Goal: Navigation & Orientation: Find specific page/section

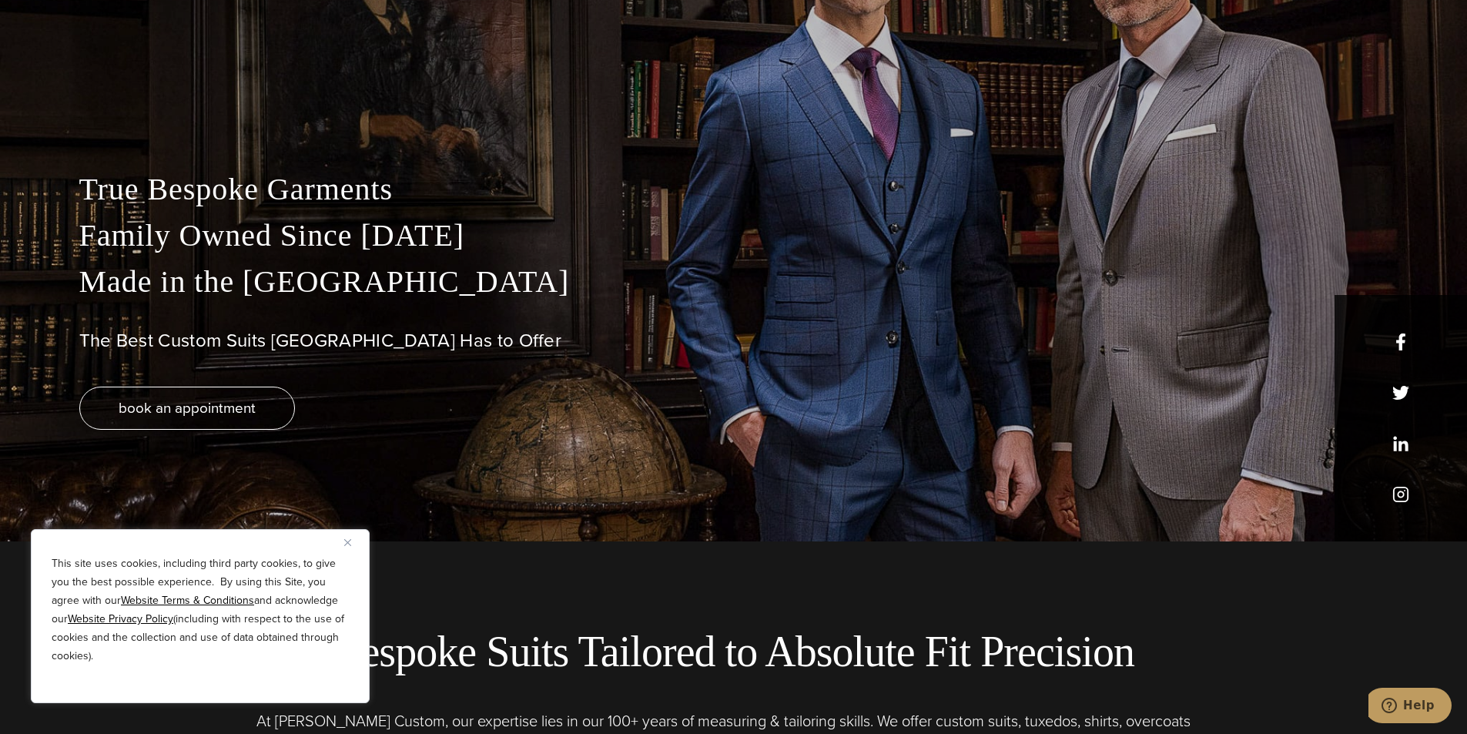
scroll to position [96, 0]
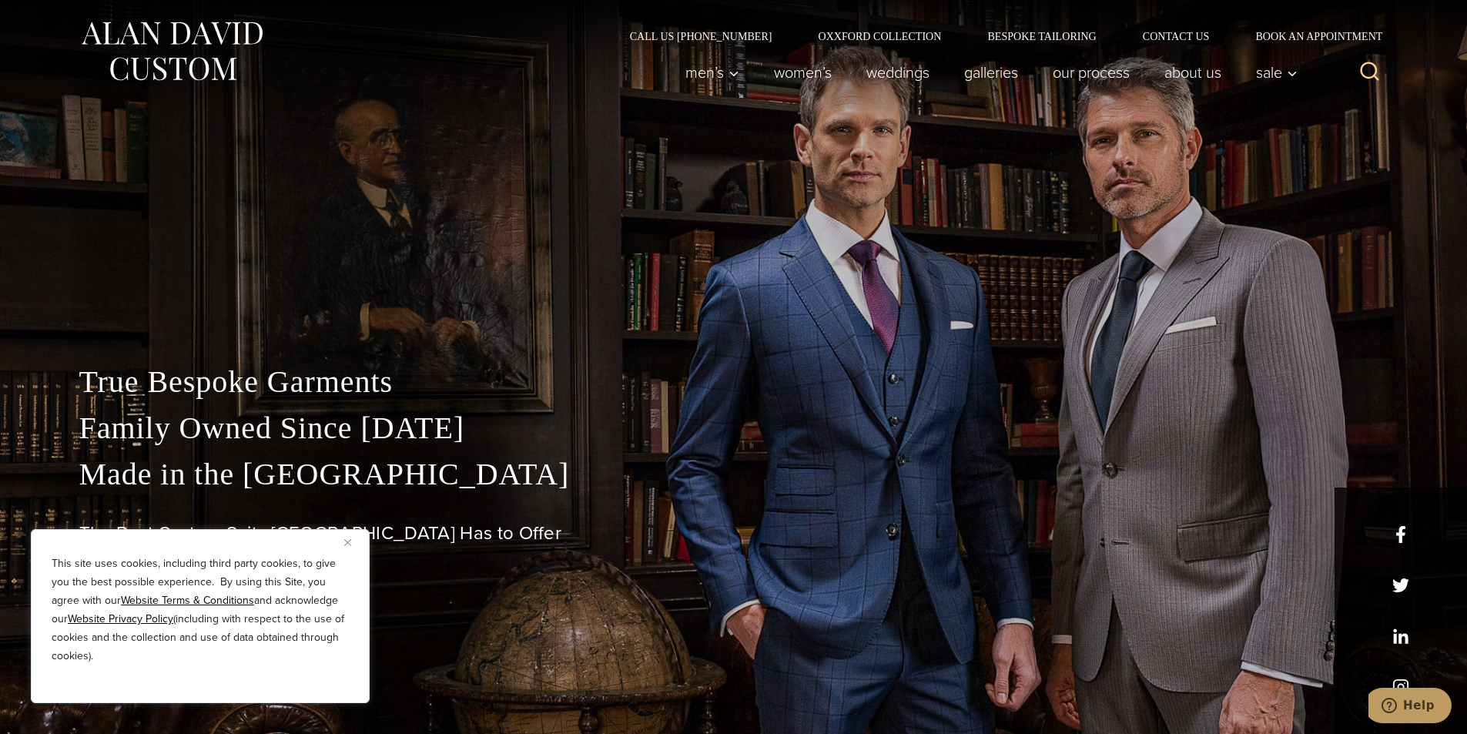
click at [119, 587] on p "This site uses cookies, including third party cookies, to give you the best pos…" at bounding box center [200, 609] width 297 height 111
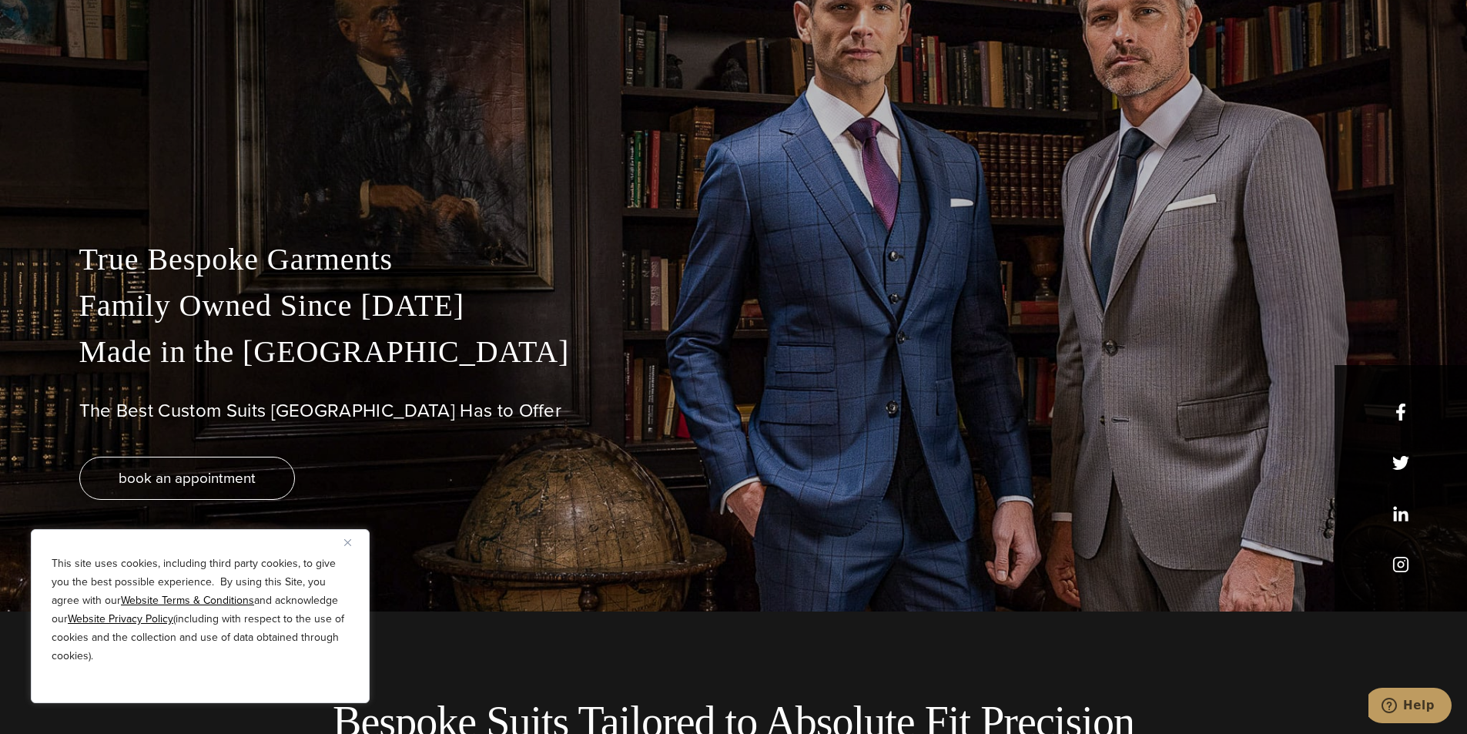
scroll to position [96, 0]
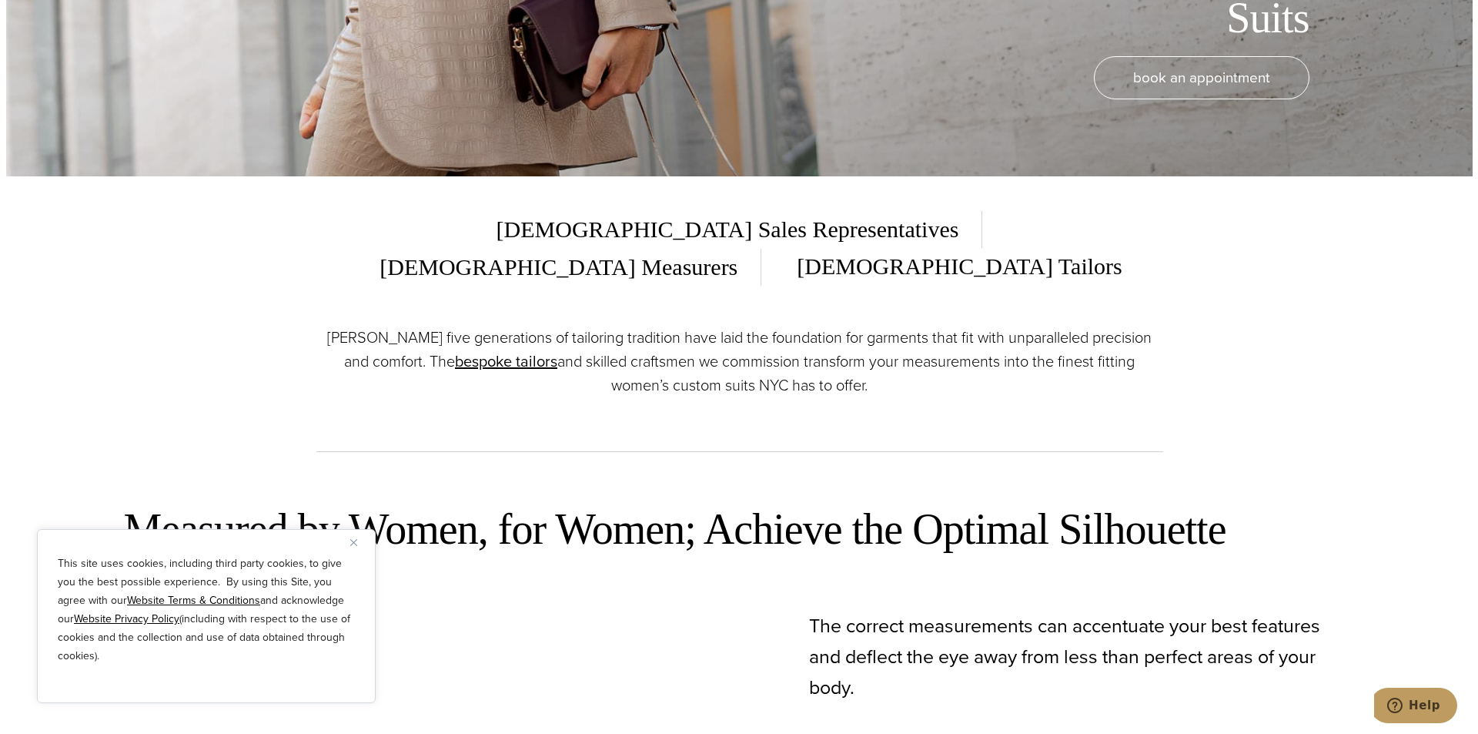
scroll to position [577, 0]
